Goal: Task Accomplishment & Management: Manage account settings

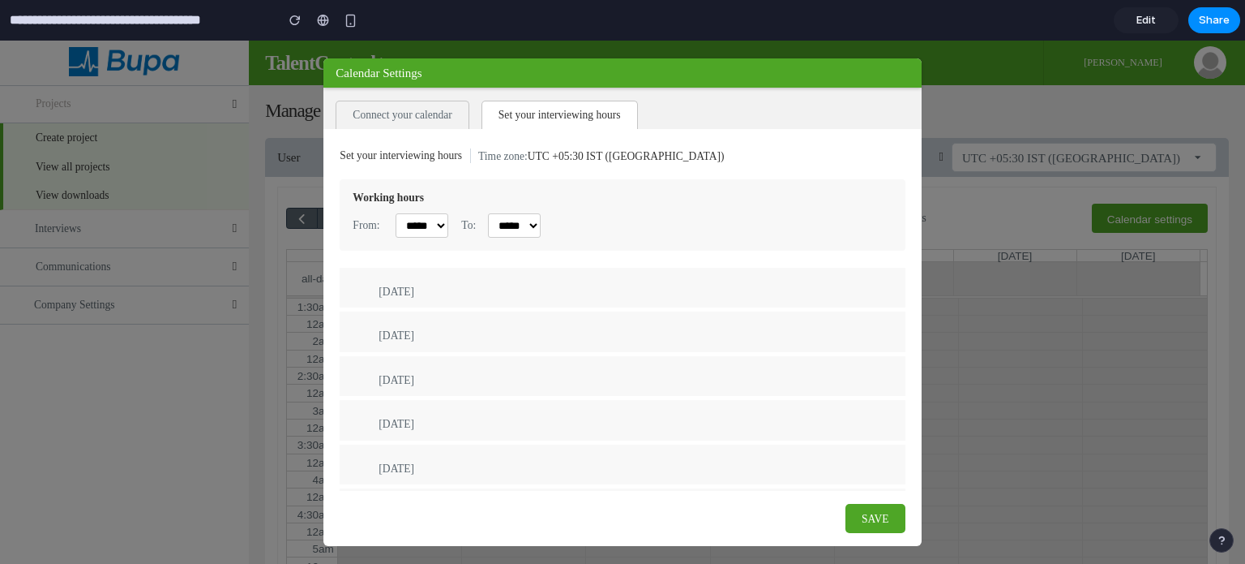
click at [357, 291] on span at bounding box center [362, 290] width 15 height 15
click at [361, 317] on div "[DATE]" at bounding box center [622, 331] width 565 height 40
click at [355, 291] on span at bounding box center [362, 295] width 15 height 15
click at [359, 376] on span at bounding box center [362, 383] width 15 height 15
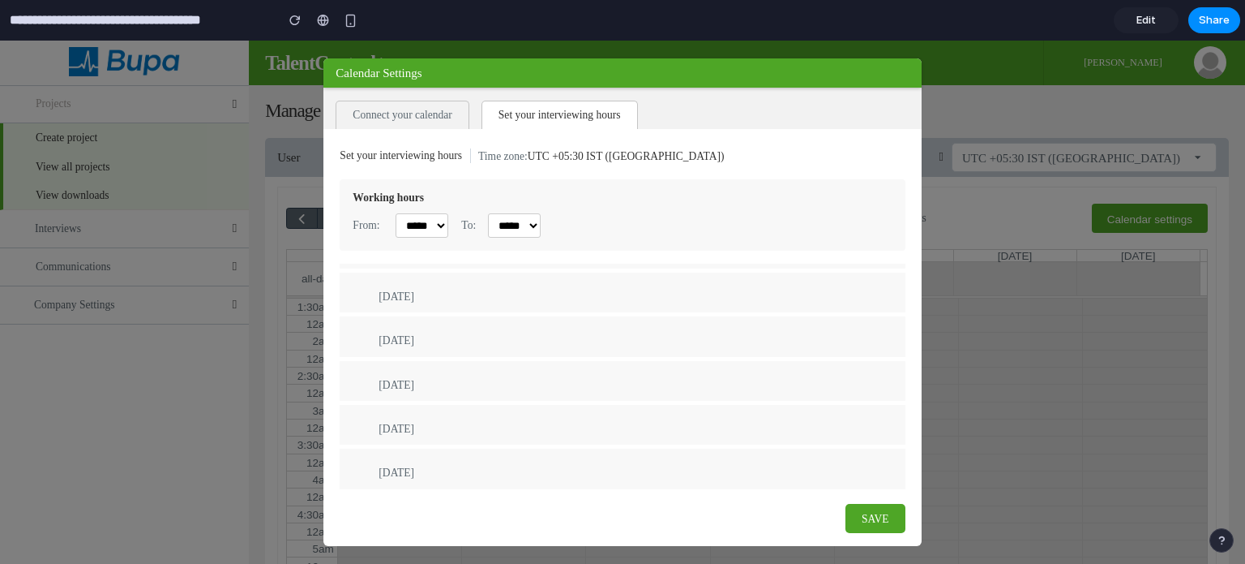
scroll to position [0, 0]
click at [1097, 346] on div at bounding box center [622, 302] width 1245 height 523
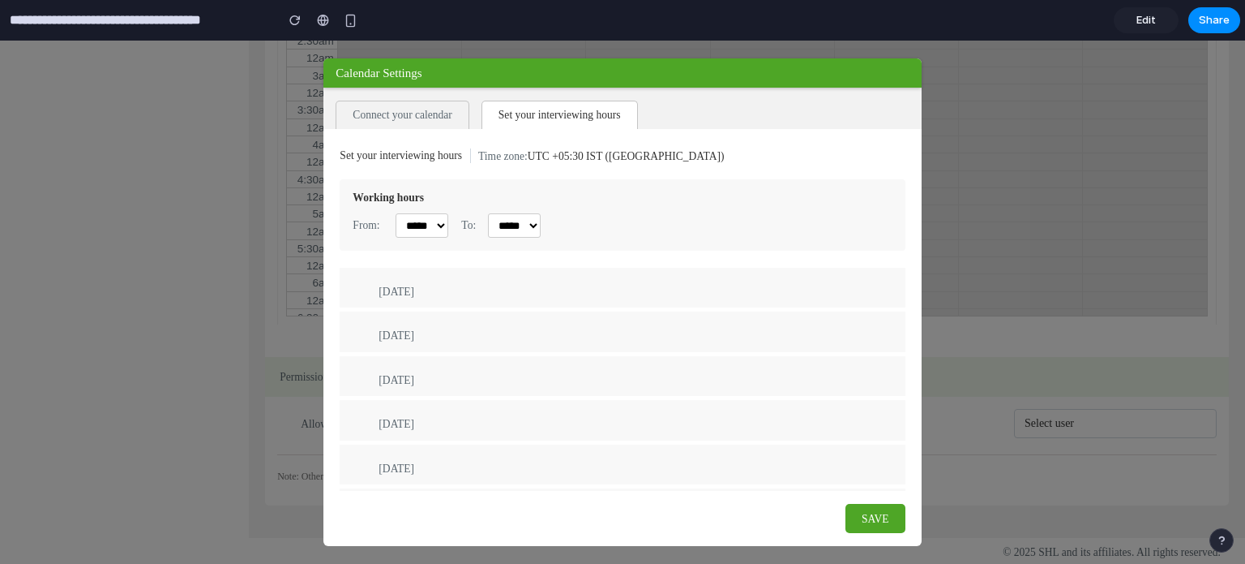
click at [1148, 32] on link "Edit" at bounding box center [1146, 20] width 65 height 26
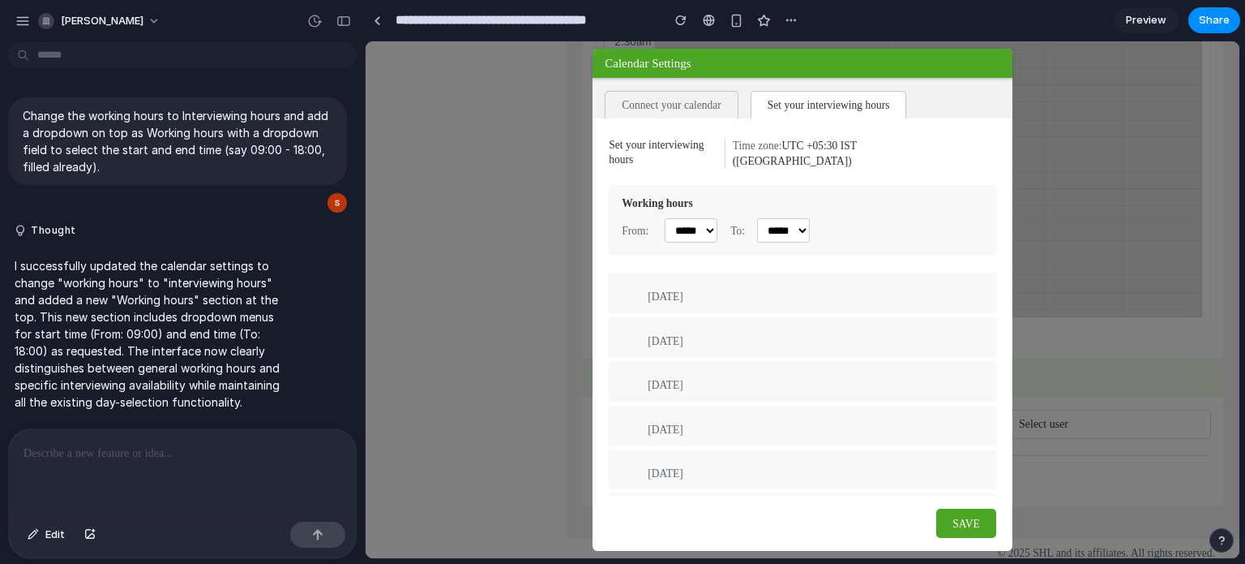
scroll to position [21, 0]
click at [661, 114] on span "Connect your calendar" at bounding box center [671, 105] width 133 height 28
click at [804, 223] on select "***** ***** ***** ***** *****" at bounding box center [783, 230] width 53 height 24
click at [848, 198] on div "Working hours" at bounding box center [802, 203] width 361 height 11
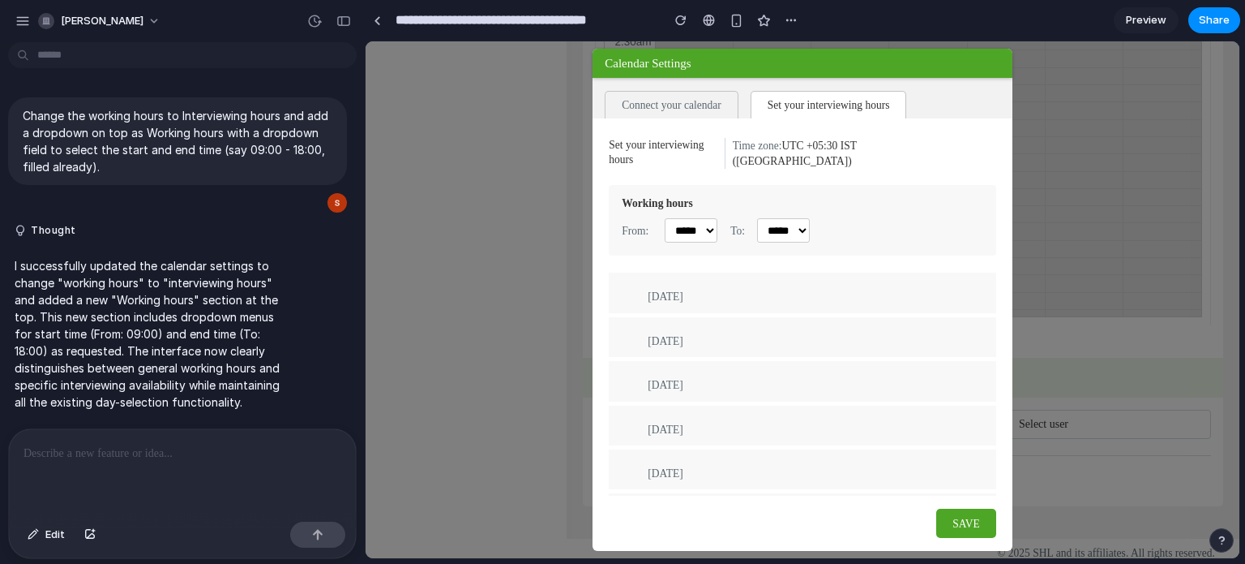
click at [709, 224] on select "***** ***** ***** ***** *****" at bounding box center [691, 230] width 53 height 24
click at [782, 152] on span "Time zone:" at bounding box center [757, 145] width 49 height 12
